Goal: Information Seeking & Learning: Learn about a topic

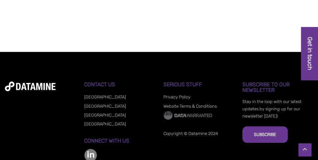
scroll to position [658, 0]
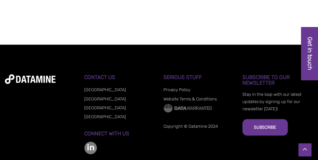
click at [94, 105] on link "[GEOGRAPHIC_DATA]" at bounding box center [105, 107] width 42 height 5
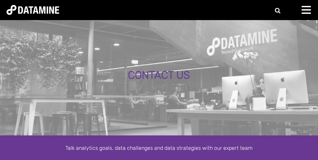
click at [38, 10] on img at bounding box center [33, 10] width 53 height 10
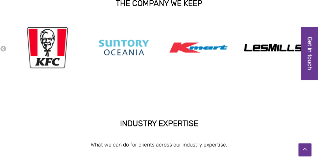
scroll to position [132, 0]
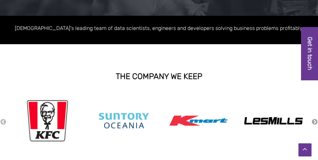
click at [313, 120] on button "Next" at bounding box center [315, 121] width 7 height 7
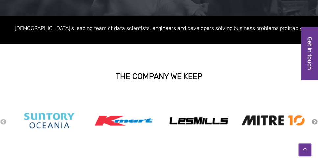
click at [315, 120] on button "Next" at bounding box center [315, 121] width 7 height 7
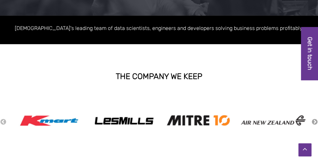
click at [315, 120] on button "Next" at bounding box center [315, 121] width 7 height 7
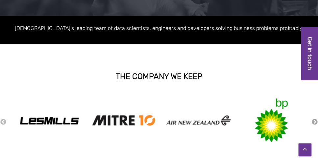
click at [315, 120] on button "Next" at bounding box center [315, 121] width 7 height 7
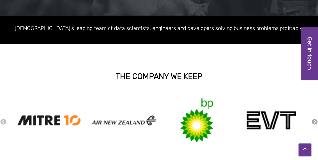
click at [315, 120] on button "Next" at bounding box center [315, 121] width 7 height 7
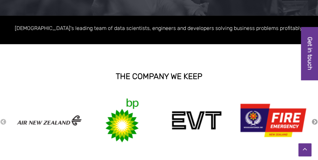
click at [315, 120] on button "Next" at bounding box center [315, 121] width 7 height 7
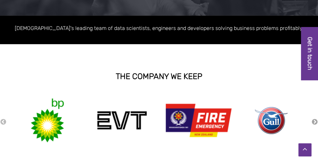
click at [315, 120] on button "Next" at bounding box center [315, 121] width 7 height 7
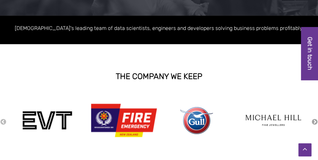
click at [315, 120] on button "Next" at bounding box center [315, 121] width 7 height 7
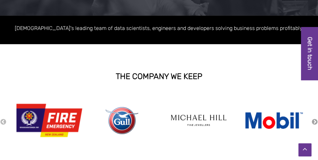
click at [315, 120] on button "Next" at bounding box center [315, 121] width 7 height 7
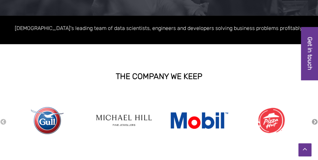
click at [315, 120] on button "Next" at bounding box center [315, 121] width 7 height 7
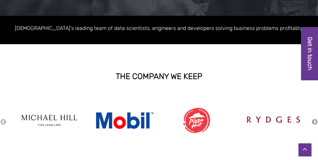
click at [315, 120] on button "Next" at bounding box center [315, 121] width 7 height 7
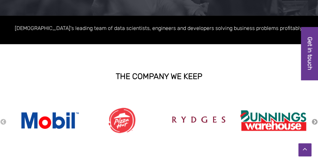
click at [315, 120] on button "Next" at bounding box center [315, 121] width 7 height 7
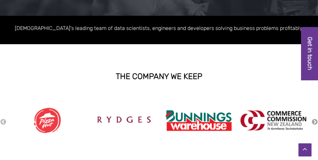
click at [315, 120] on button "Next" at bounding box center [315, 121] width 7 height 7
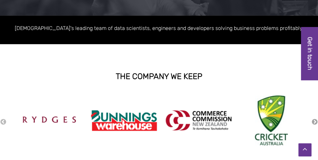
click at [315, 120] on button "Next" at bounding box center [315, 121] width 7 height 7
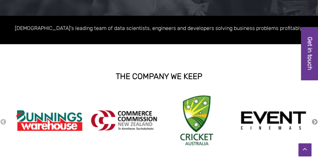
click at [315, 120] on button "Next" at bounding box center [315, 121] width 7 height 7
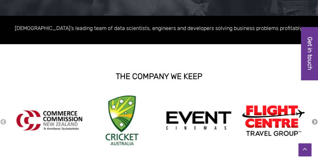
click at [315, 120] on button "Next" at bounding box center [315, 121] width 7 height 7
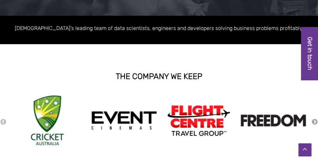
click at [315, 120] on button "Next" at bounding box center [315, 121] width 7 height 7
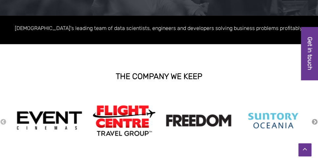
click at [315, 120] on button "Next" at bounding box center [315, 121] width 7 height 7
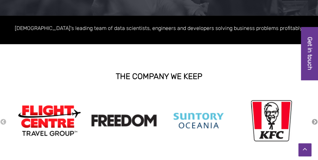
click at [315, 120] on button "Next" at bounding box center [315, 121] width 7 height 7
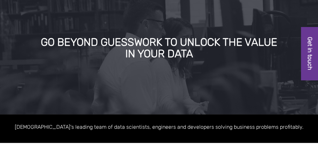
scroll to position [0, 0]
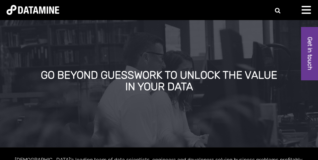
click at [300, 6] on div "About Us The Datamine Story Our People Our Values Our Process Our Partners What…" at bounding box center [159, 10] width 318 height 20
click at [304, 11] on div at bounding box center [308, 12] width 13 height 13
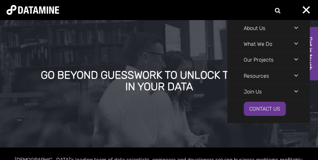
click at [192, 13] on div "About Us The Datamine Story Our People Our Values Our Process Our Partners What…" at bounding box center [159, 10] width 318 height 20
click at [35, 13] on img at bounding box center [33, 10] width 53 height 10
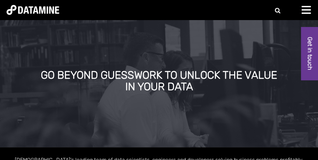
click at [306, 14] on div at bounding box center [308, 12] width 13 height 13
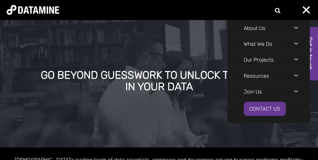
click at [285, 89] on li "Join Us Current Openings Graduate Programme" at bounding box center [268, 92] width 82 height 16
click at [297, 93] on div "Navigation Menu" at bounding box center [301, 91] width 15 height 14
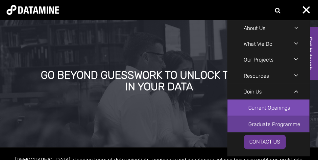
click at [289, 105] on link "Current Openings" at bounding box center [268, 108] width 82 height 16
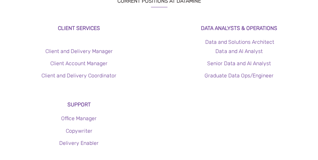
scroll to position [263, 0]
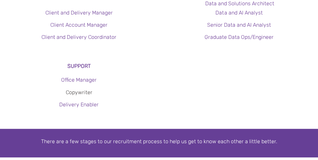
click at [79, 93] on link "Copywriter" at bounding box center [79, 92] width 27 height 6
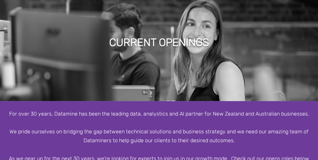
scroll to position [0, 0]
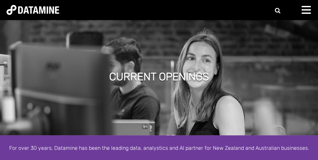
click at [48, 13] on img at bounding box center [33, 10] width 53 height 10
